Goal: Information Seeking & Learning: Learn about a topic

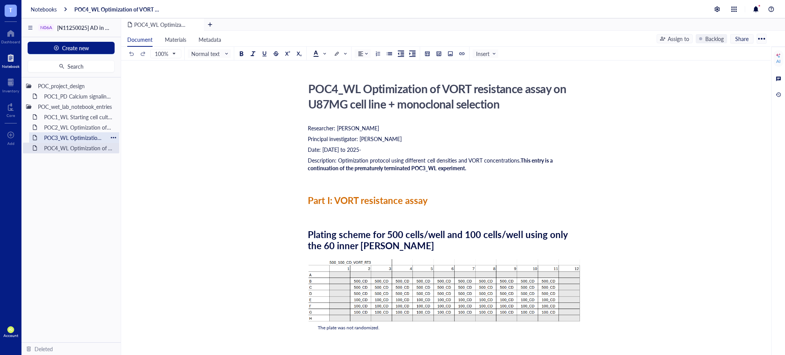
click at [63, 138] on div "POC3_WL Optimization of VORT resistance assay on U87MG cell line" at bounding box center [74, 137] width 67 height 11
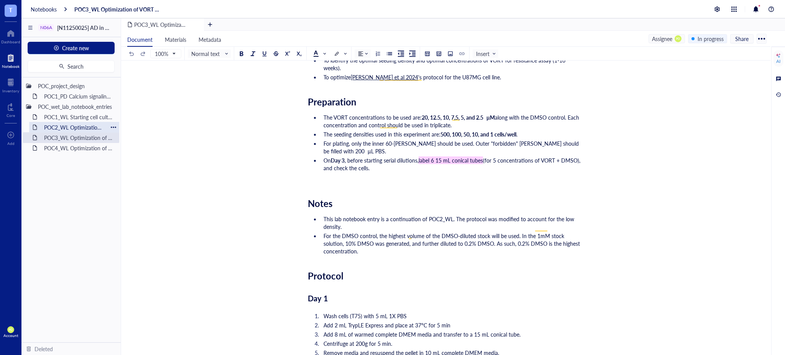
drag, startPoint x: 59, startPoint y: 122, endPoint x: 45, endPoint y: 125, distance: 14.0
click at [42, 124] on div "POC2_WL Optimization of N06A library resistance assay on U87MG cell line" at bounding box center [74, 127] width 67 height 11
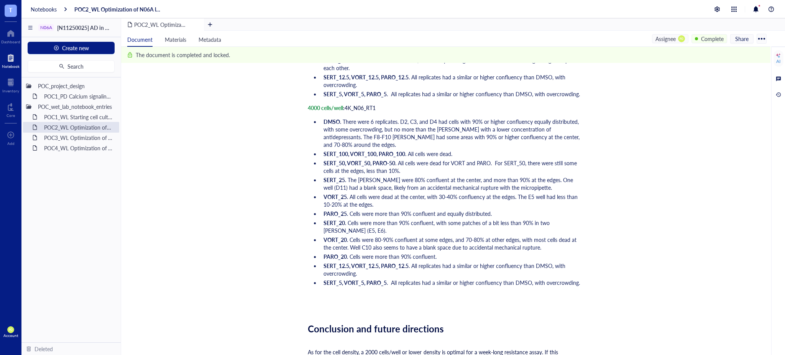
scroll to position [1877, 0]
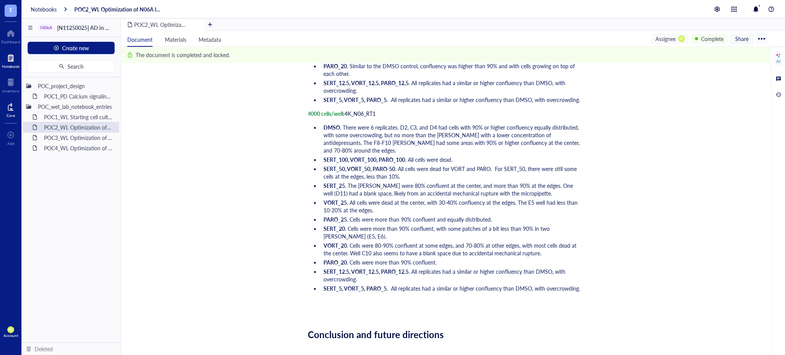
click at [11, 106] on div at bounding box center [11, 107] width 8 height 12
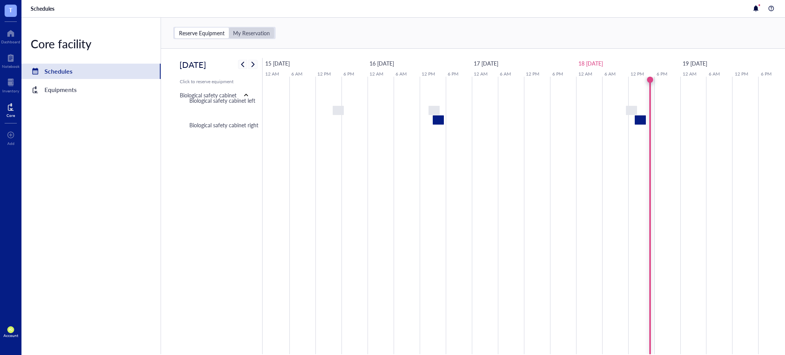
click at [258, 33] on div "My Reservation" at bounding box center [251, 33] width 37 height 7
click at [229, 28] on input "My Reservation" at bounding box center [229, 28] width 0 height 0
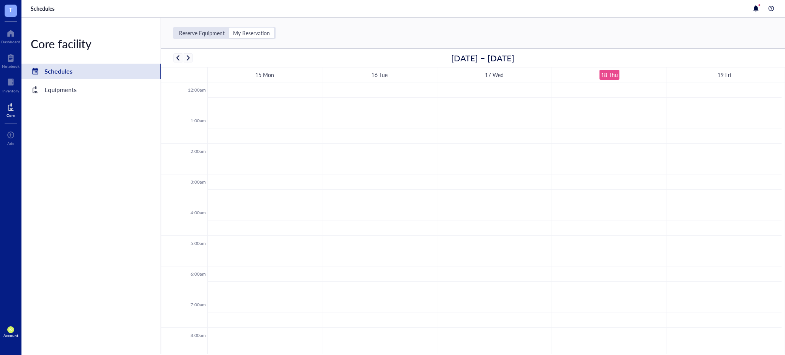
scroll to position [185, 0]
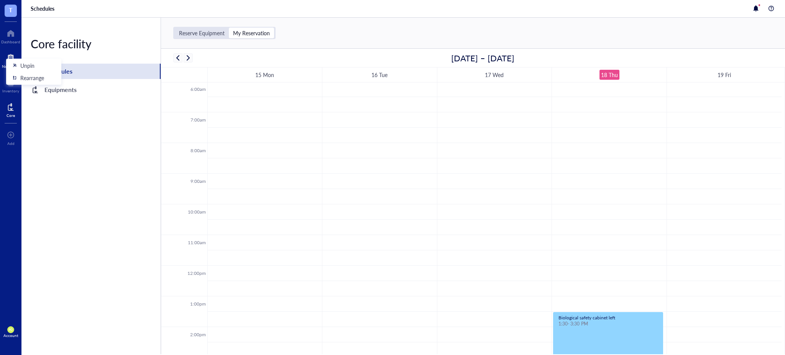
click at [8, 51] on div "Notebook" at bounding box center [10, 59] width 21 height 21
click at [9, 51] on div "Notebook" at bounding box center [10, 59] width 21 height 21
click at [11, 55] on div at bounding box center [11, 58] width 18 height 12
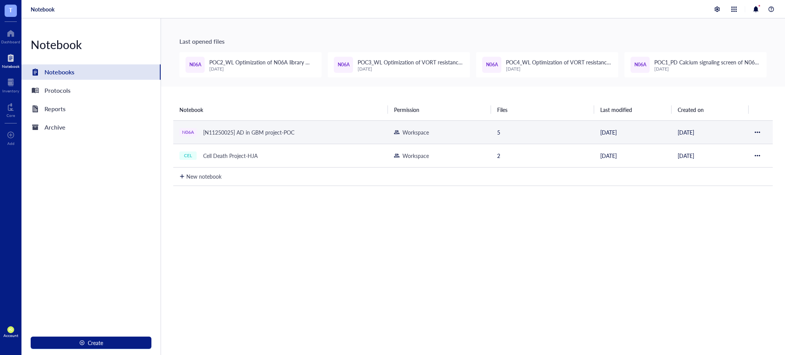
click at [308, 128] on div "N06A [N11250025] AD in GBM project-POC" at bounding box center [275, 132] width 192 height 11
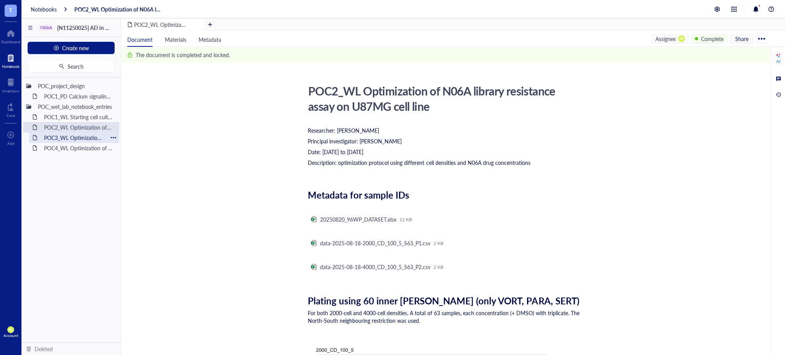
click at [89, 139] on div "POC3_WL Optimization of VORT resistance assay on U87MG cell line" at bounding box center [74, 137] width 67 height 11
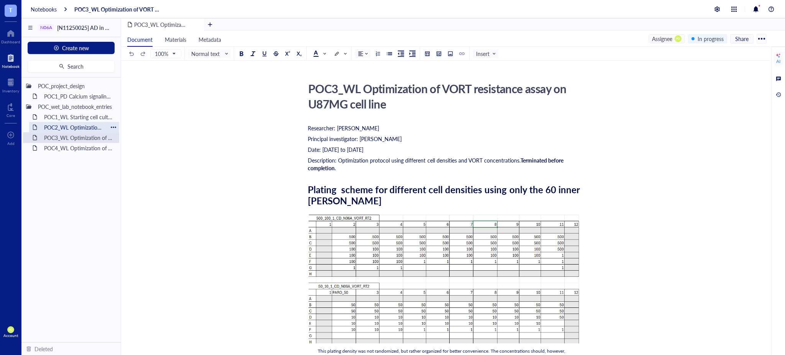
click at [69, 125] on div "POC2_WL Optimization of N06A library resistance assay on U87MG cell line" at bounding box center [74, 127] width 67 height 11
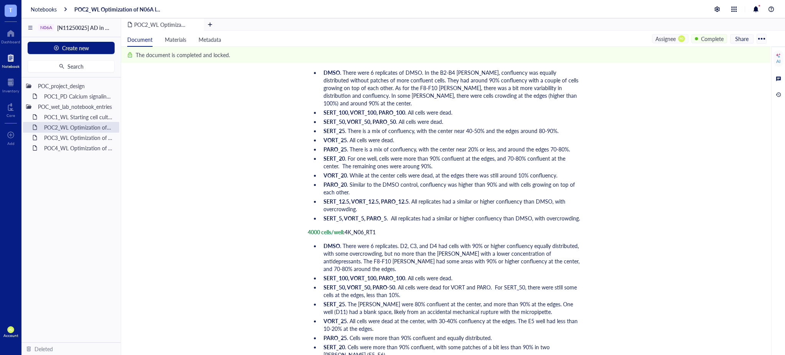
scroll to position [1759, 0]
drag, startPoint x: 87, startPoint y: 150, endPoint x: 46, endPoint y: 139, distance: 42.3
click at [46, 137] on div "POC3_WL Optimization of VORT resistance assay on U87MG cell line" at bounding box center [74, 137] width 67 height 11
